Goal: Information Seeking & Learning: Learn about a topic

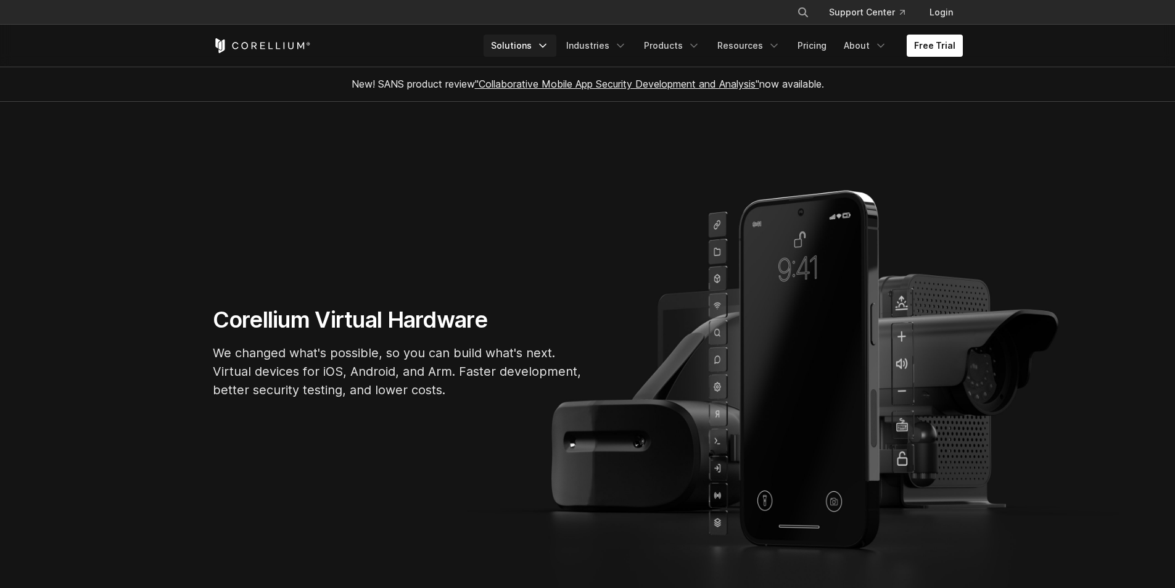
click at [537, 46] on link "Solutions" at bounding box center [520, 46] width 73 height 22
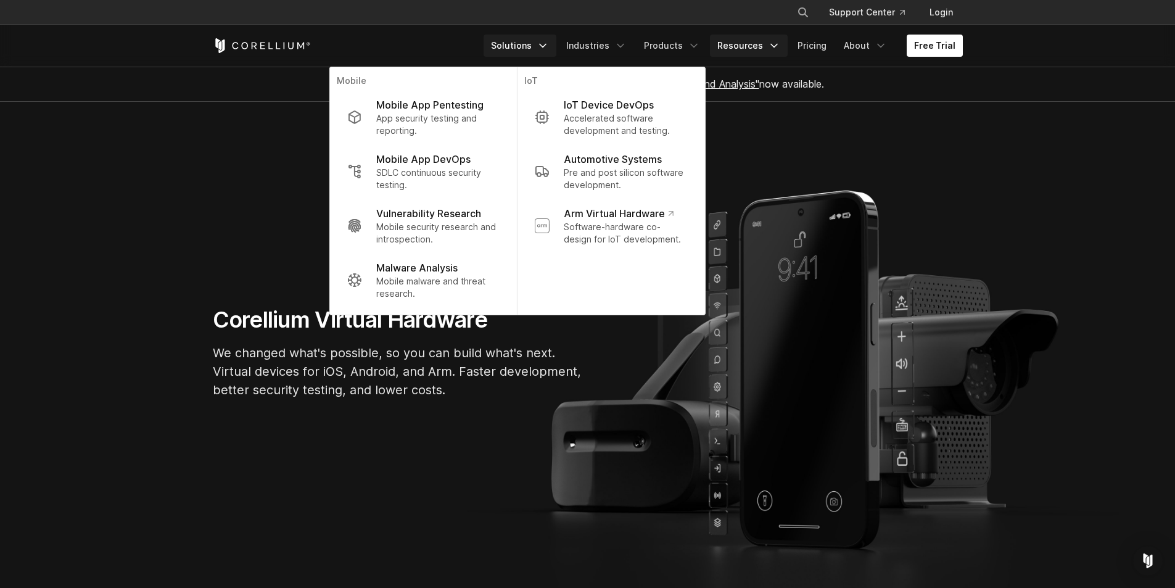
click at [759, 44] on link "Resources" at bounding box center [749, 46] width 78 height 22
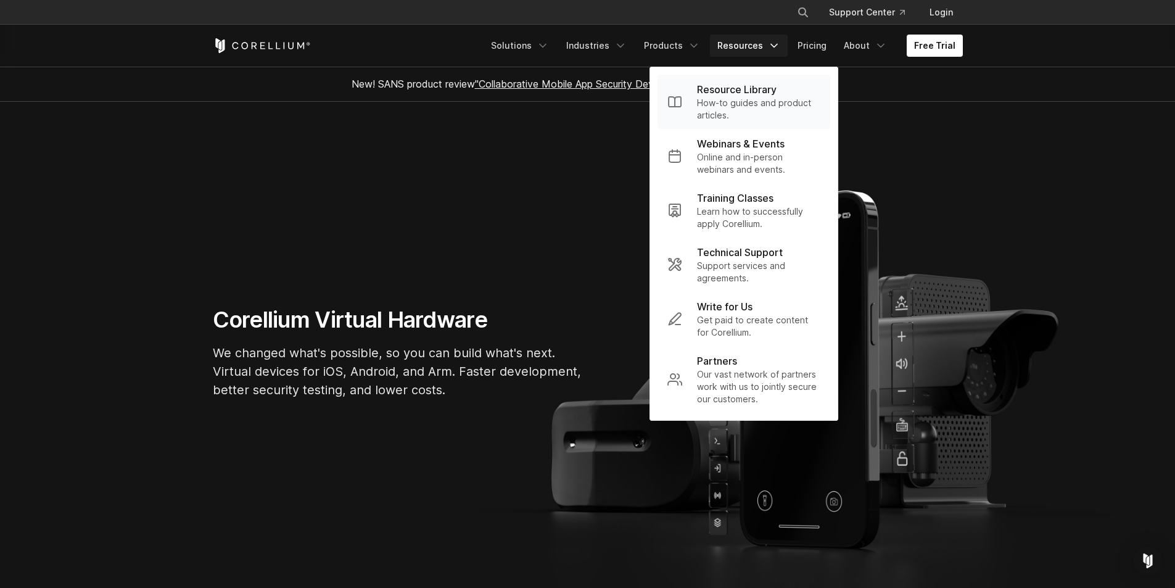
click at [762, 94] on p "Resource Library" at bounding box center [737, 89] width 80 height 15
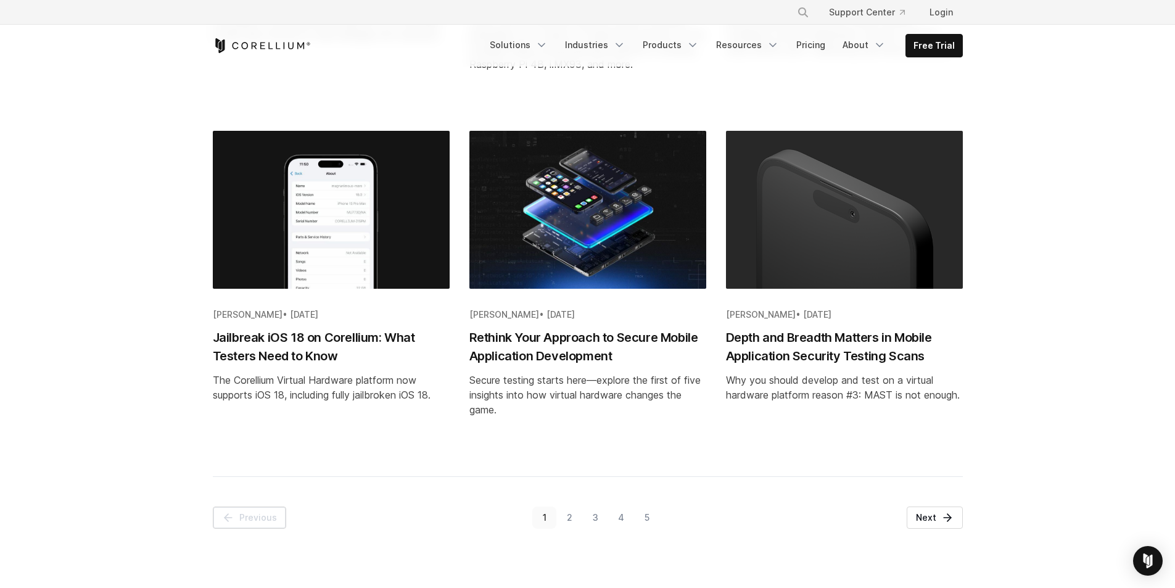
scroll to position [1049, 0]
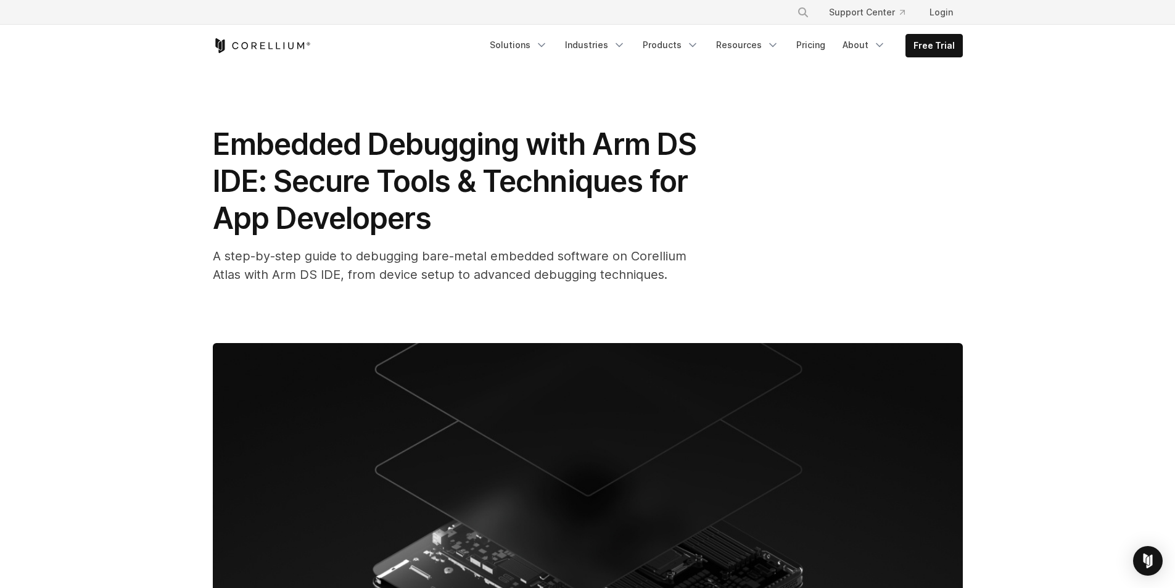
scroll to position [308, 0]
